Goal: Navigation & Orientation: Find specific page/section

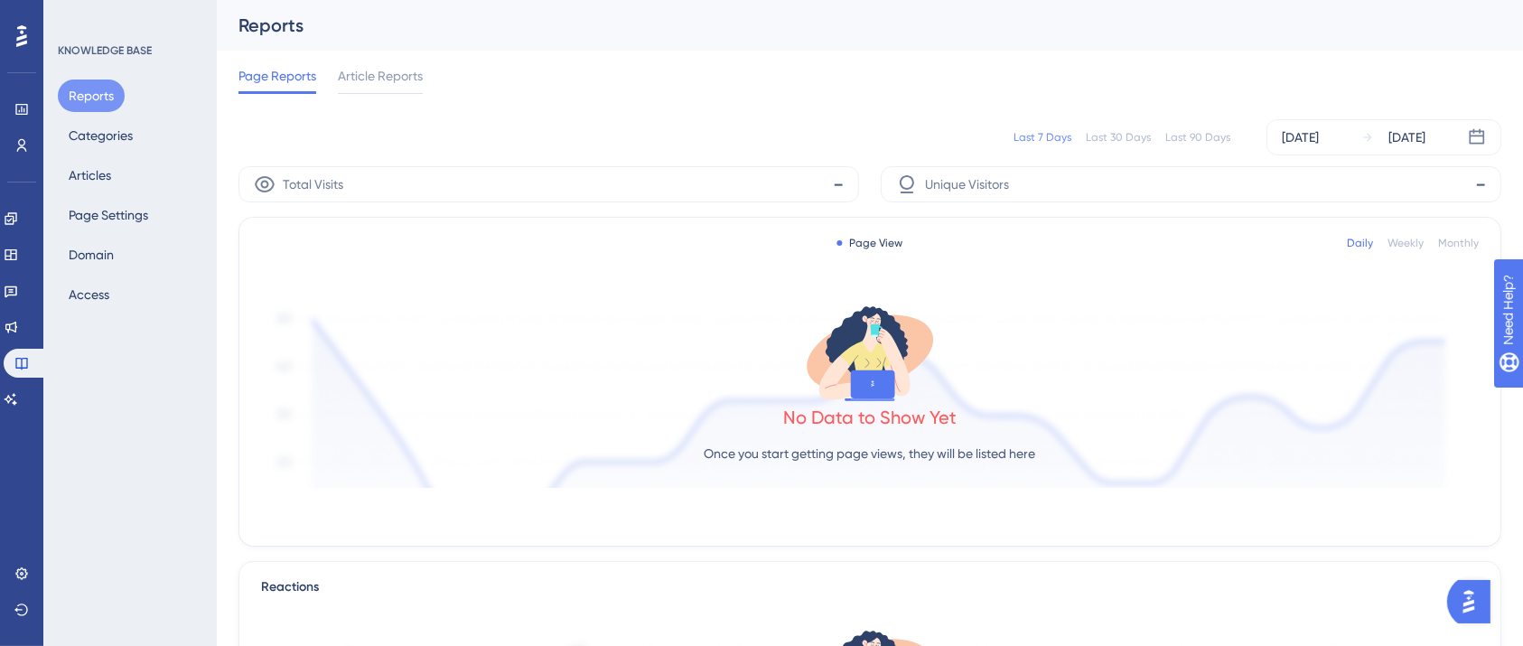
click at [110, 232] on div "Reports Categories Articles Page Settings Domain Access" at bounding box center [131, 195] width 146 height 231
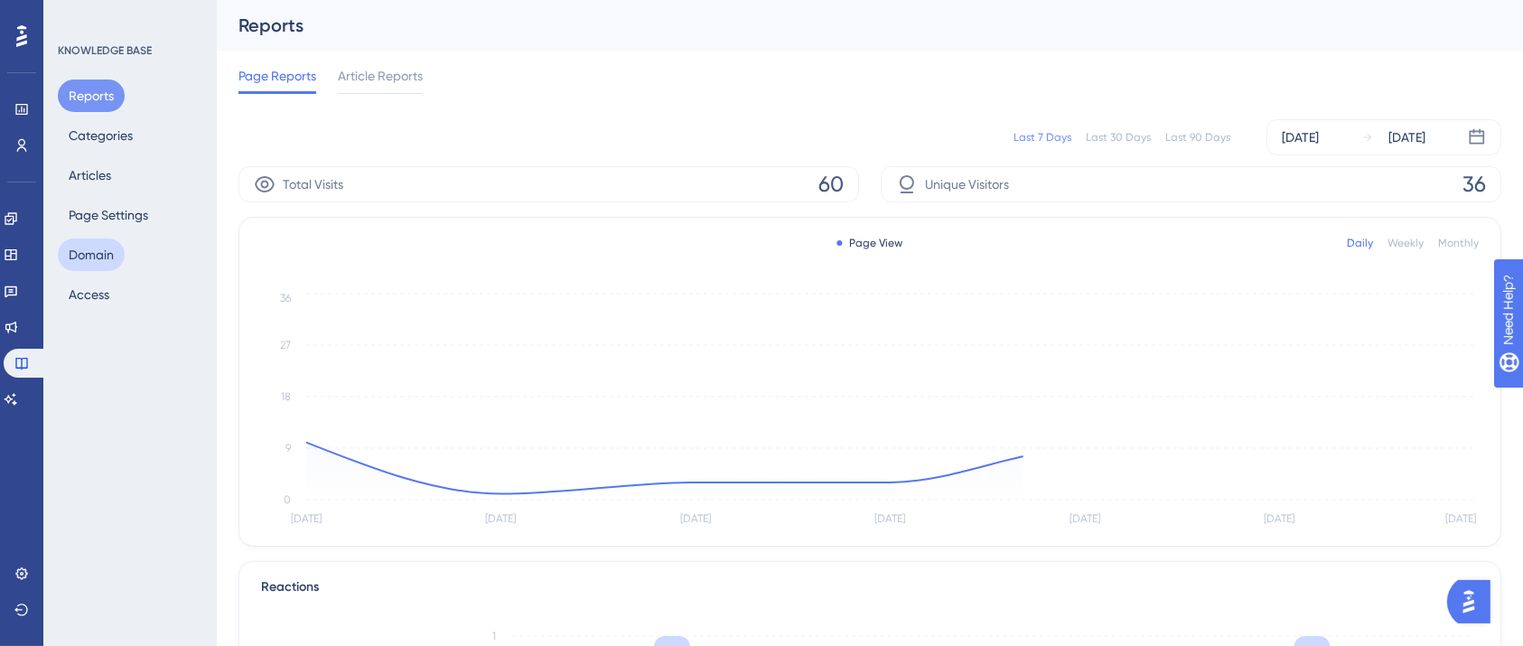
click at [104, 248] on button "Domain" at bounding box center [91, 255] width 67 height 33
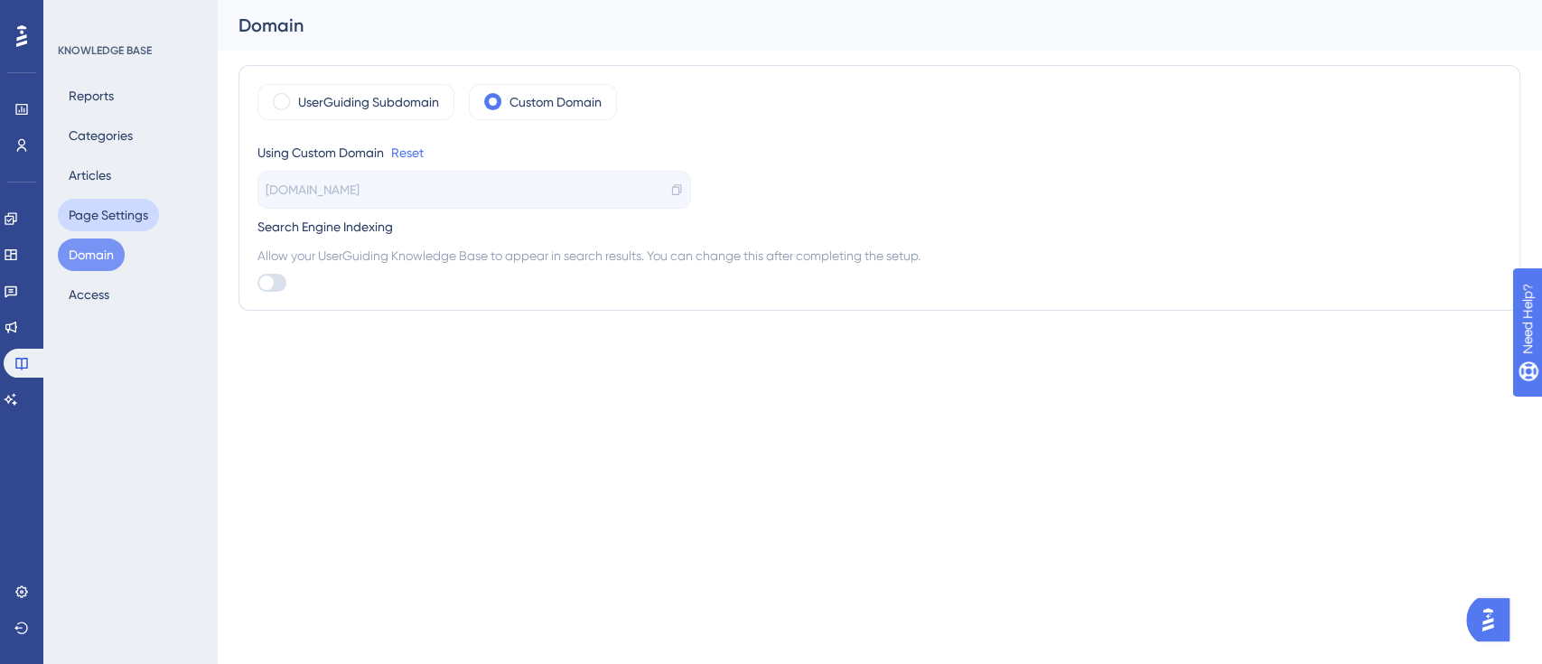
click at [77, 204] on button "Page Settings" at bounding box center [108, 215] width 101 height 33
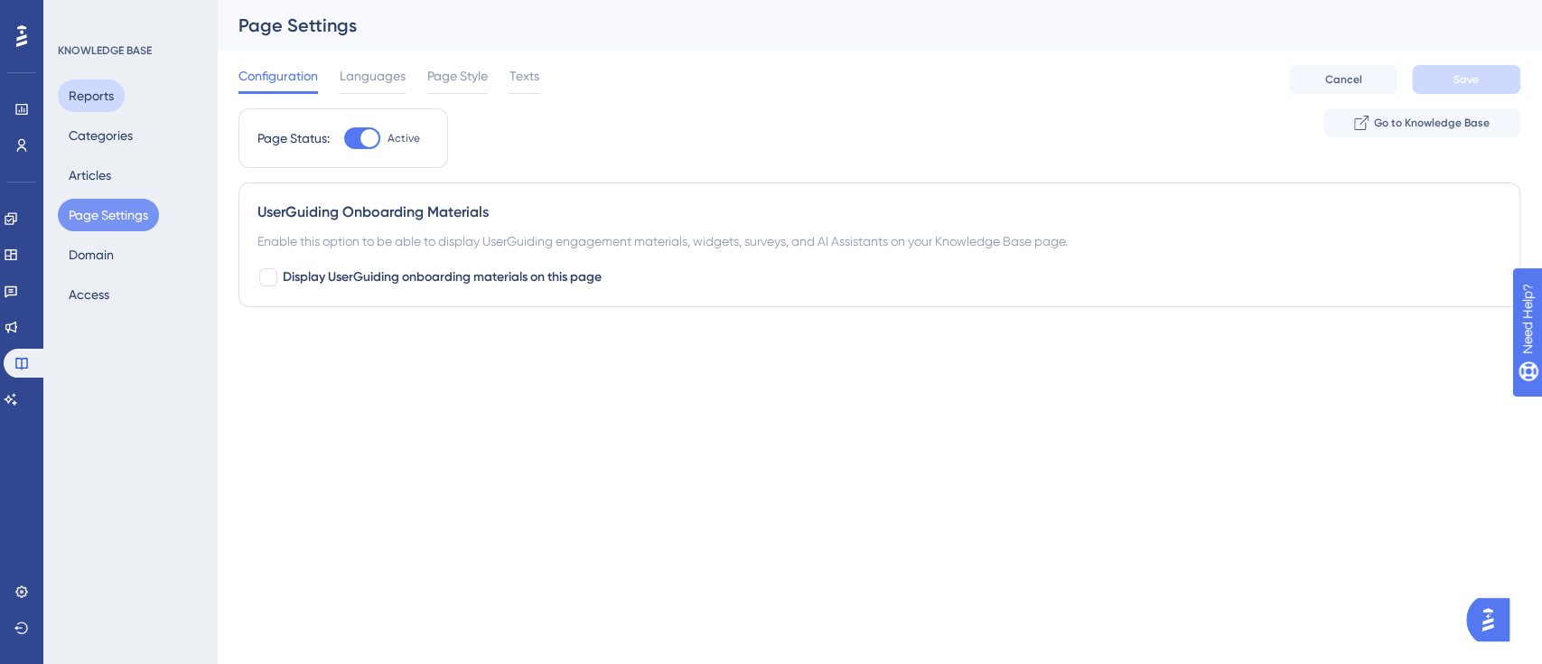
click at [99, 80] on button "Reports" at bounding box center [91, 96] width 67 height 33
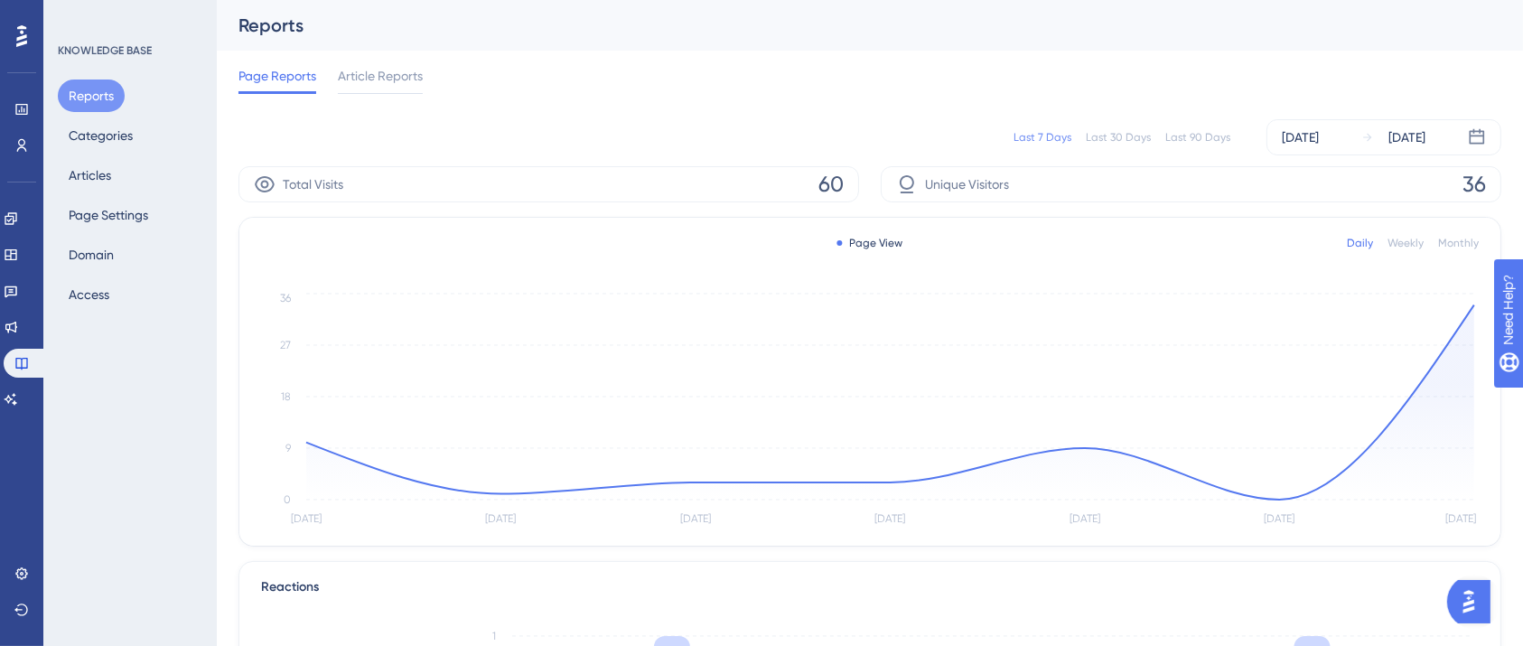
click at [389, 65] on span "Article Reports" at bounding box center [380, 76] width 85 height 22
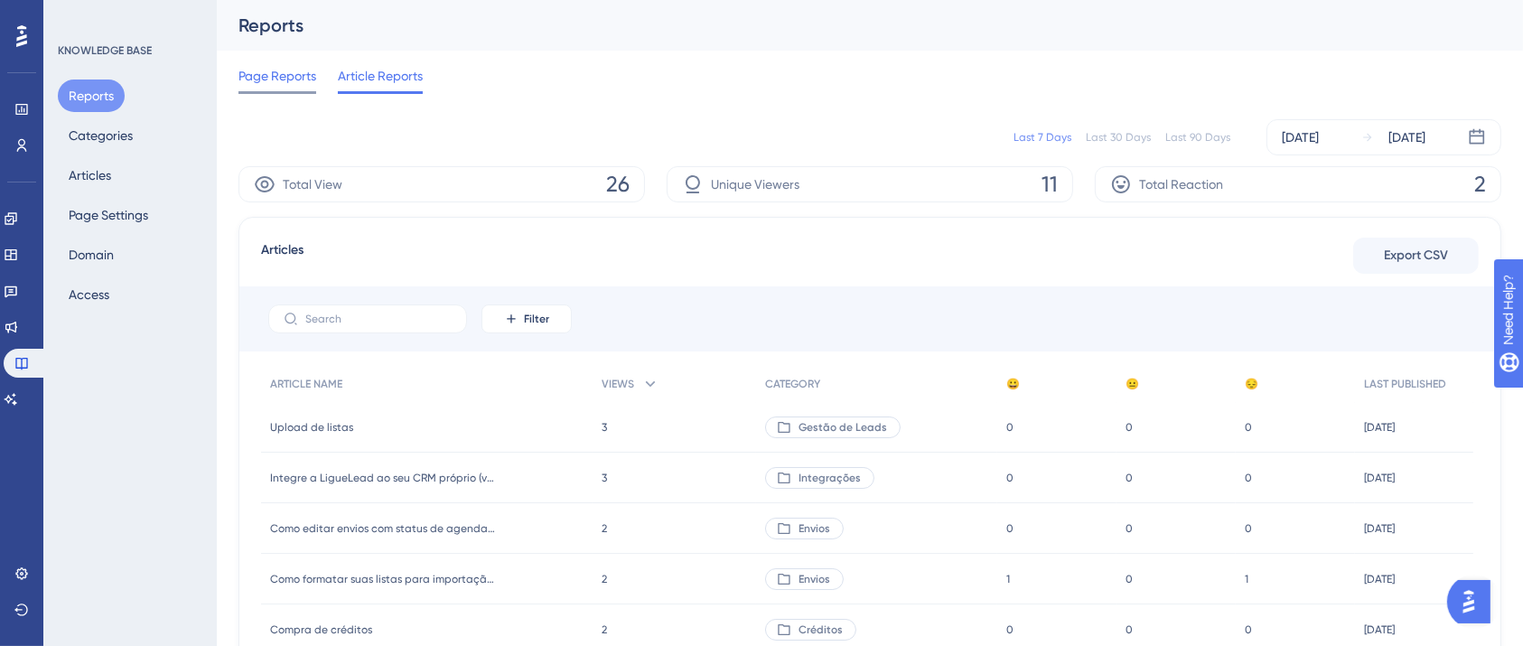
click at [297, 84] on span "Page Reports" at bounding box center [278, 76] width 78 height 22
